Goal: Manage account settings

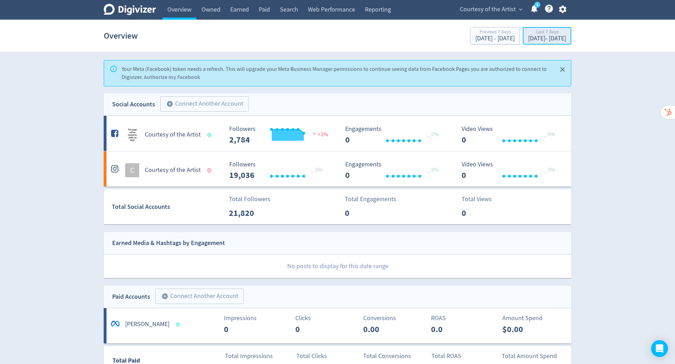
click at [531, 30] on div "Last 7 Days" at bounding box center [547, 33] width 38 height 6
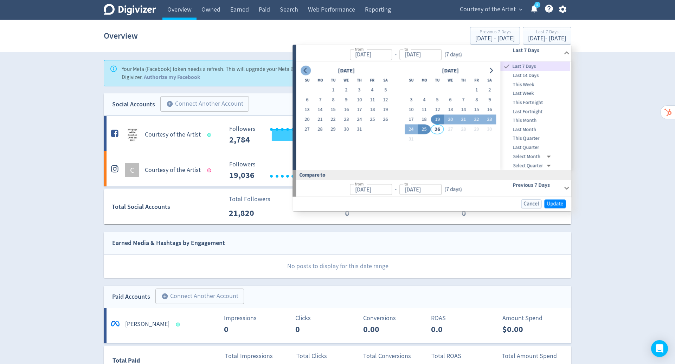
click at [303, 69] on icon "Go to previous month" at bounding box center [306, 71] width 6 height 6
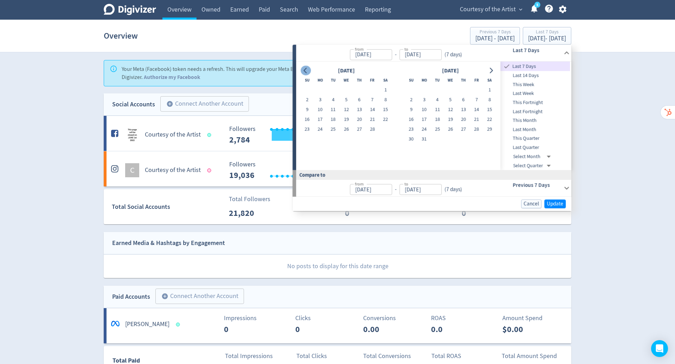
click at [303, 69] on icon "Go to previous month" at bounding box center [306, 71] width 6 height 6
click at [452, 90] on button "1" at bounding box center [450, 90] width 13 height 10
type input "[DATE]"
click at [489, 70] on icon "Go to next month" at bounding box center [491, 71] width 6 height 6
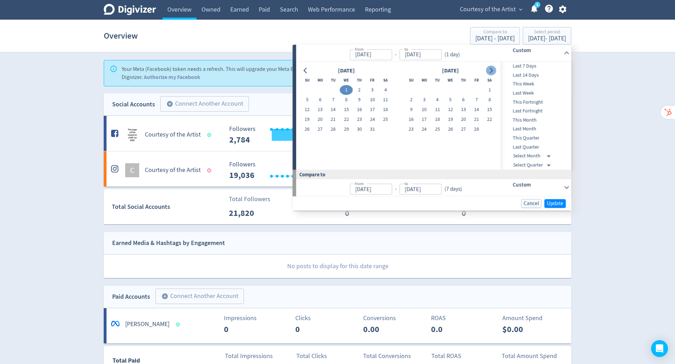
click at [489, 70] on icon "Go to next month" at bounding box center [491, 71] width 6 height 6
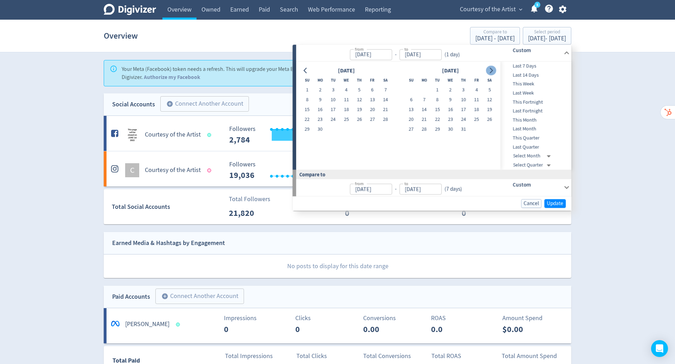
click at [489, 70] on icon "Go to next month" at bounding box center [491, 71] width 6 height 6
click at [488, 70] on icon "Go to next month" at bounding box center [491, 71] width 6 height 6
click at [315, 129] on button "25" at bounding box center [319, 130] width 13 height 10
type input "[DATE]"
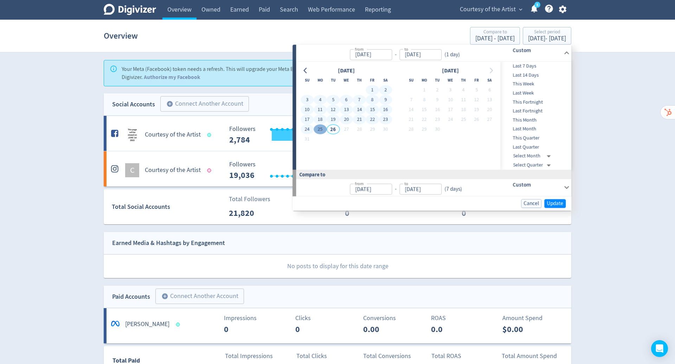
type input "[DATE]"
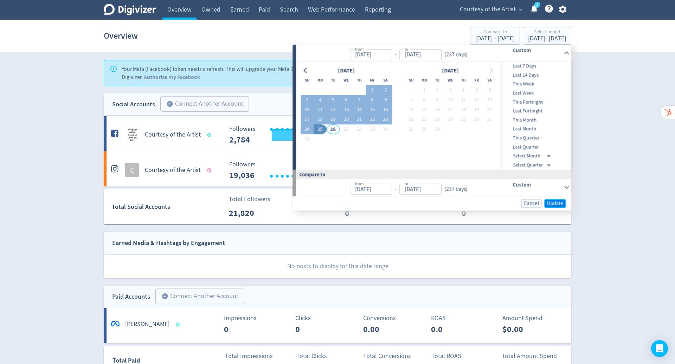
click at [556, 201] on span "Update" at bounding box center [554, 203] width 17 height 5
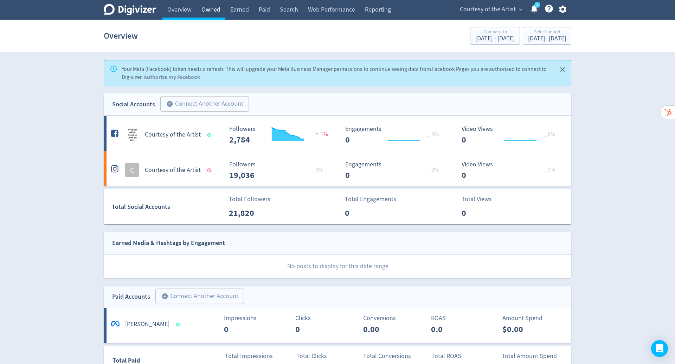
click at [219, 12] on link "Owned" at bounding box center [210, 10] width 29 height 20
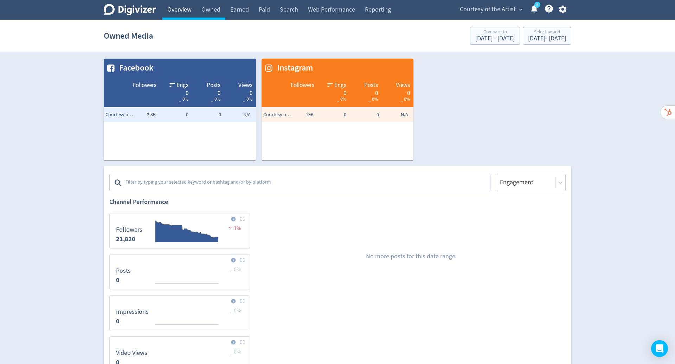
click at [178, 11] on link "Overview" at bounding box center [179, 10] width 34 height 20
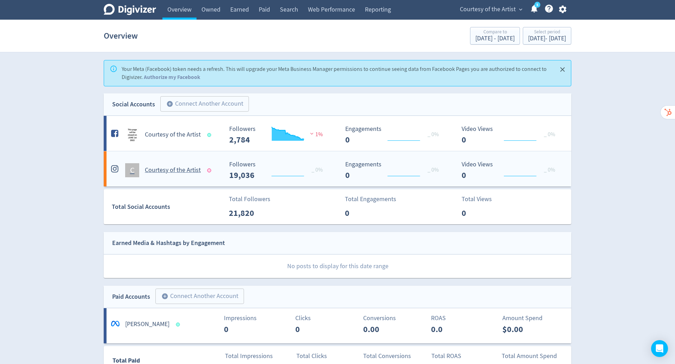
click at [182, 168] on h5 "Courtesy of the Artist" at bounding box center [173, 170] width 56 height 8
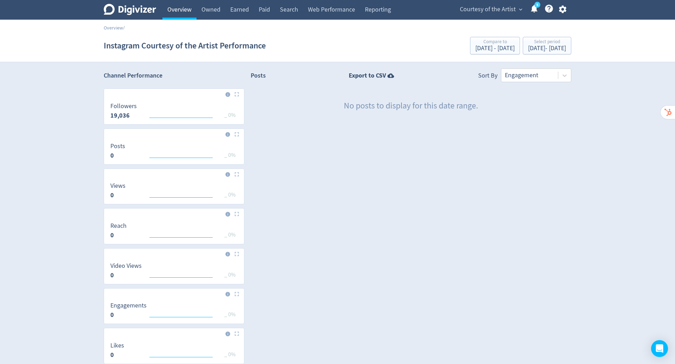
click at [182, 9] on link "Overview" at bounding box center [179, 10] width 34 height 20
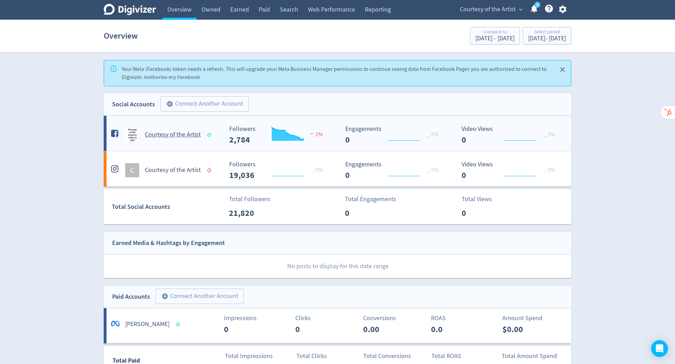
click at [170, 131] on h5 "Courtesy of the Artist" at bounding box center [173, 135] width 56 height 8
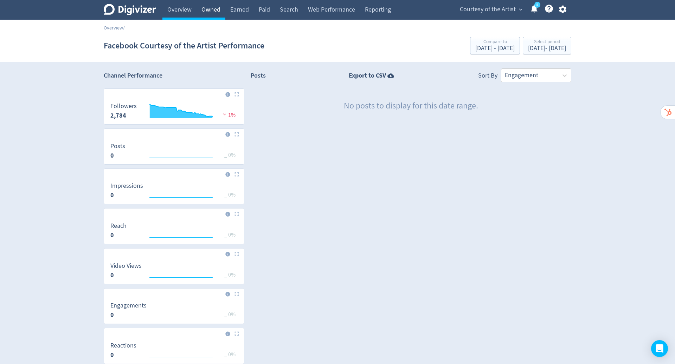
click at [218, 8] on link "Owned" at bounding box center [210, 10] width 29 height 20
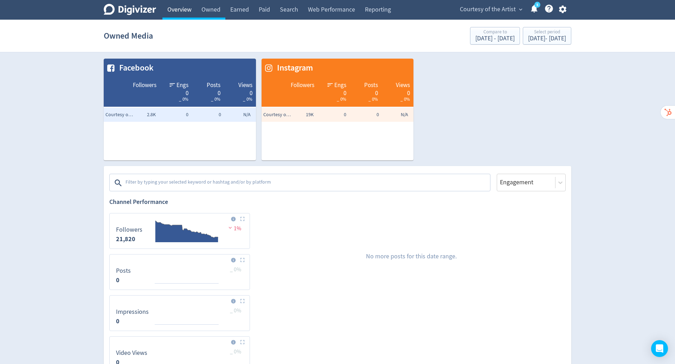
click at [181, 13] on link "Overview" at bounding box center [179, 10] width 34 height 20
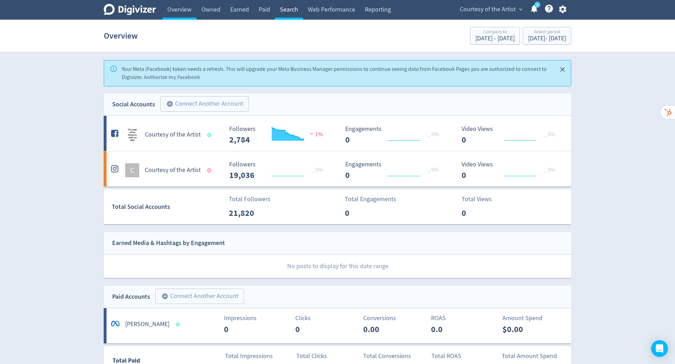
click at [293, 11] on link "Search" at bounding box center [289, 10] width 28 height 20
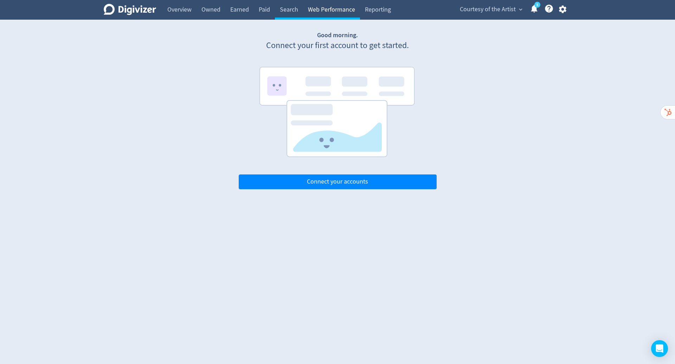
click at [338, 2] on link "Web Performance" at bounding box center [331, 10] width 57 height 20
click at [489, 12] on span "Courtesy of the Artist" at bounding box center [488, 9] width 56 height 11
click at [492, 25] on link "Manage Brand Space" at bounding box center [493, 24] width 63 height 19
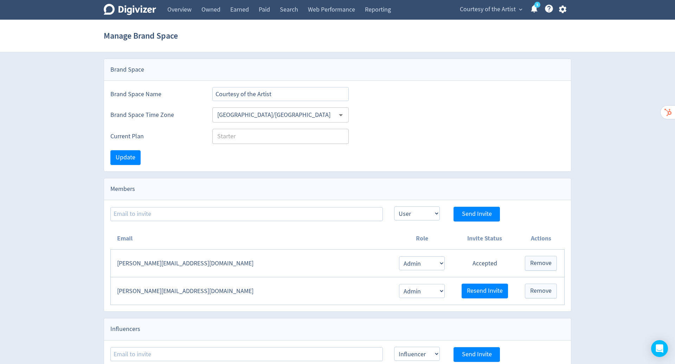
click at [492, 141] on div "Current Plan Starter ​" at bounding box center [337, 136] width 454 height 15
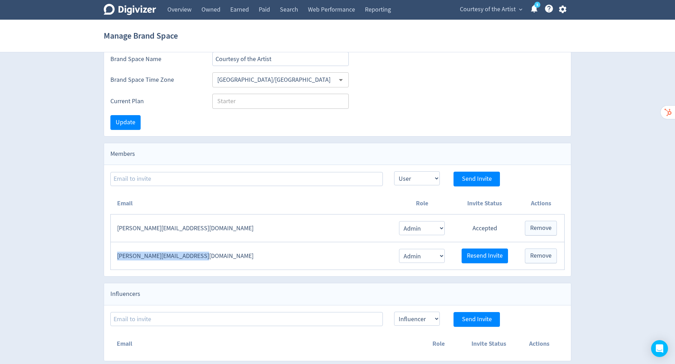
drag, startPoint x: 199, startPoint y: 253, endPoint x: 117, endPoint y: 255, distance: 81.9
click at [117, 255] on td "[PERSON_NAME][EMAIL_ADDRESS][DOMAIN_NAME]" at bounding box center [251, 256] width 281 height 28
copy td "[PERSON_NAME][EMAIL_ADDRESS][DOMAIN_NAME]"
click at [417, 101] on div "Current Plan Starter ​" at bounding box center [337, 101] width 454 height 15
click at [179, 11] on link "Overview" at bounding box center [179, 10] width 34 height 20
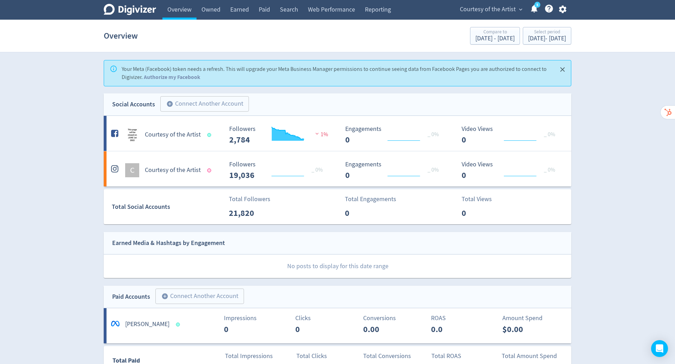
click at [546, 8] on icon at bounding box center [549, 9] width 8 height 8
